Goal: Navigation & Orientation: Find specific page/section

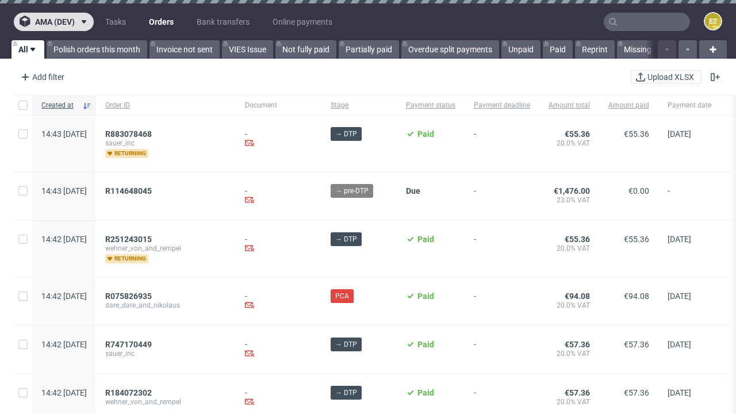
click at [53, 22] on span "ama (dev)" at bounding box center [55, 22] width 40 height 8
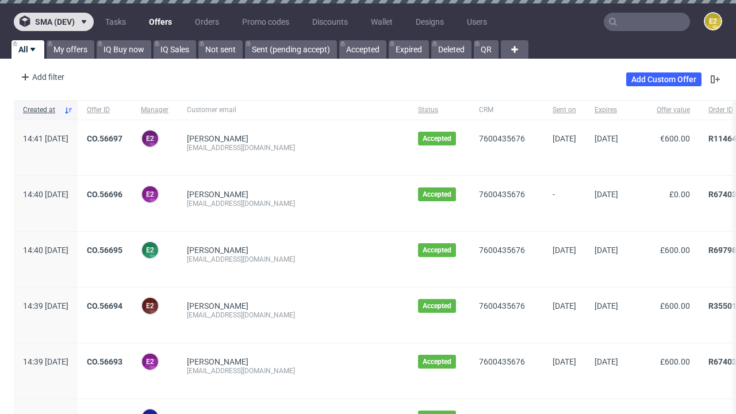
click at [53, 22] on span "sma (dev)" at bounding box center [55, 22] width 40 height 8
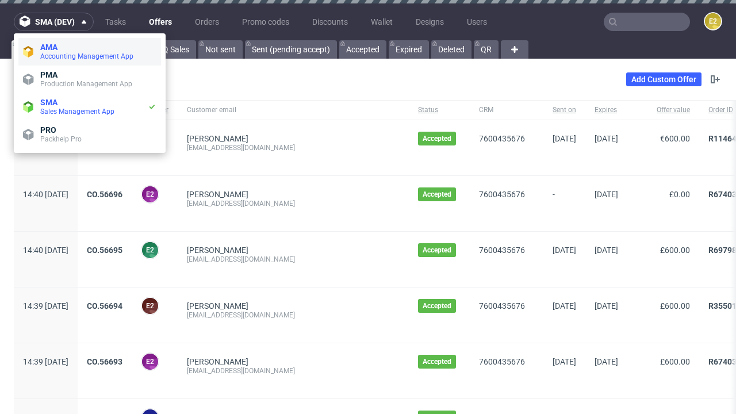
click at [90, 52] on span "Accounting Management App" at bounding box center [98, 56] width 116 height 9
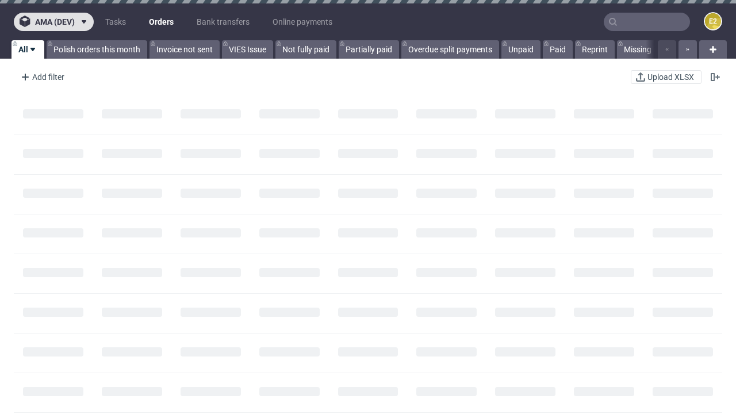
click at [53, 22] on span "ama (dev)" at bounding box center [55, 22] width 40 height 8
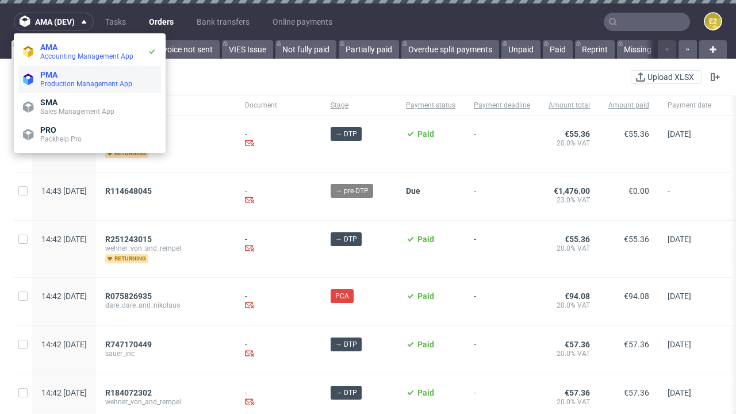
click at [90, 79] on span "Production Management App" at bounding box center [98, 83] width 116 height 9
